Goal: Task Accomplishment & Management: Manage account settings

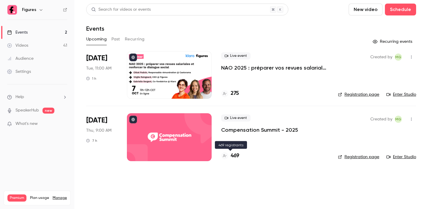
click at [235, 157] on h4 "469" at bounding box center [235, 156] width 9 height 8
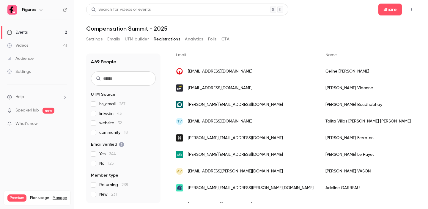
scroll to position [48, 0]
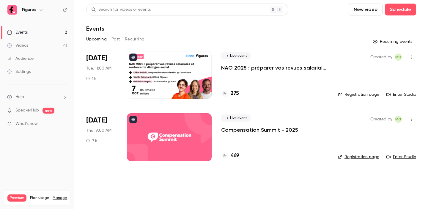
click at [257, 68] on p "NAO 2025 : préparer vos revues salariales et renforcer le dialogue social" at bounding box center [274, 67] width 107 height 7
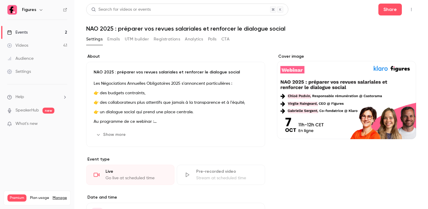
click at [112, 40] on button "Emails" at bounding box center [113, 39] width 12 height 10
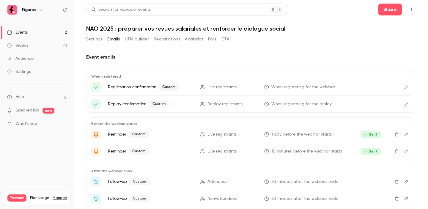
scroll to position [33, 0]
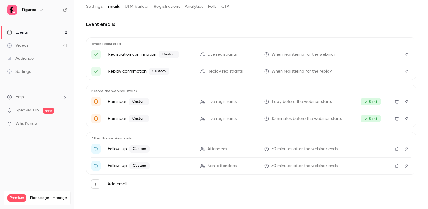
click at [409, 149] on button "Edit" at bounding box center [406, 149] width 10 height 10
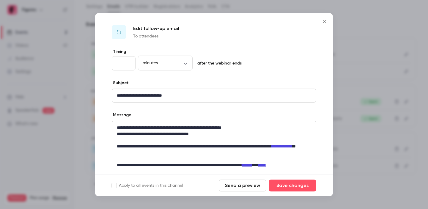
click at [326, 20] on icon "Close" at bounding box center [324, 21] width 7 height 5
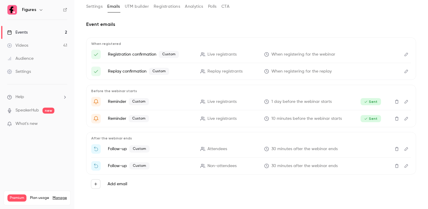
click at [40, 30] on link "Events 2" at bounding box center [37, 32] width 74 height 13
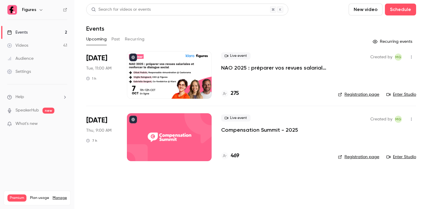
click at [241, 128] on p "Compensation Summit - 2025" at bounding box center [259, 129] width 77 height 7
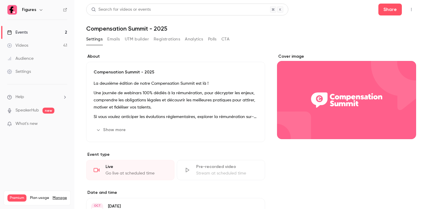
click at [110, 40] on button "Emails" at bounding box center [113, 39] width 12 height 10
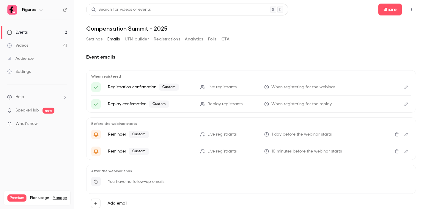
click at [20, 34] on div "Events" at bounding box center [17, 32] width 21 height 6
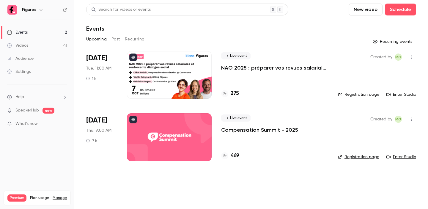
click at [277, 131] on p "Compensation Summit - 2025" at bounding box center [259, 129] width 77 height 7
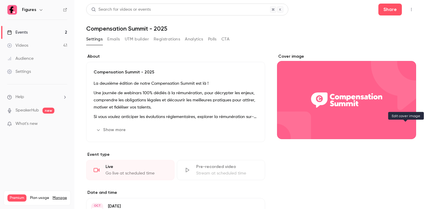
click at [401, 129] on button "Cover image" at bounding box center [405, 128] width 12 height 12
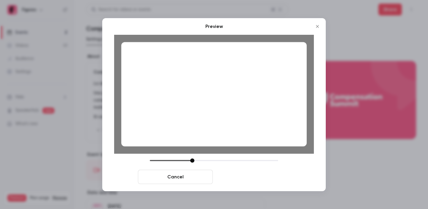
click at [261, 180] on button "Save cover" at bounding box center [252, 177] width 75 height 14
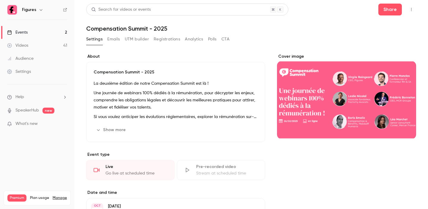
click at [24, 36] on link "Events 2" at bounding box center [37, 32] width 74 height 13
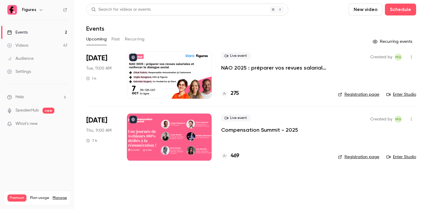
click at [359, 157] on link "Registration page" at bounding box center [358, 157] width 41 height 6
click at [235, 156] on h4 "471" at bounding box center [235, 156] width 8 height 8
